Goal: Transaction & Acquisition: Subscribe to service/newsletter

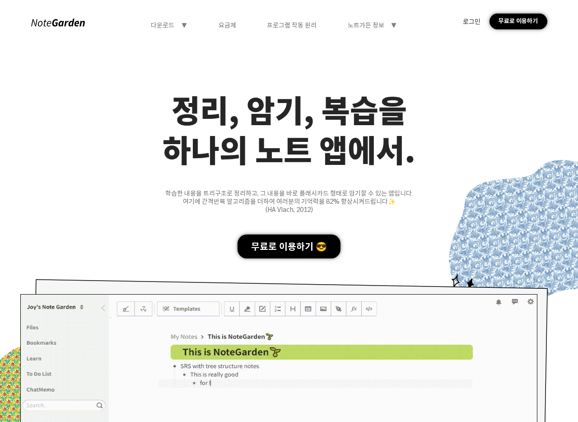
click at [115, 165] on div "하나의 노트 앱에서." at bounding box center [289, 149] width 578 height 40
click at [224, 24] on div "요금제" at bounding box center [227, 25] width 18 height 8
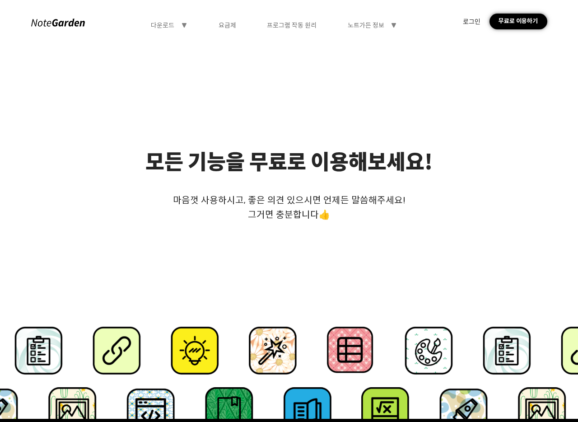
click at [266, 139] on div "모든 기능을 무료로 이용해보세요! 마음껏 사용하시고, 좋은 의견 있으시면 언제든 말씀해주세요! 그거면 충분합니다👍" at bounding box center [289, 231] width 578 height 376
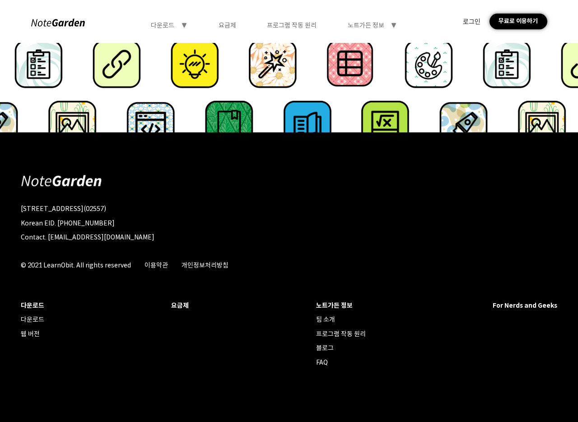
scroll to position [303, 0]
